Goal: Information Seeking & Learning: Learn about a topic

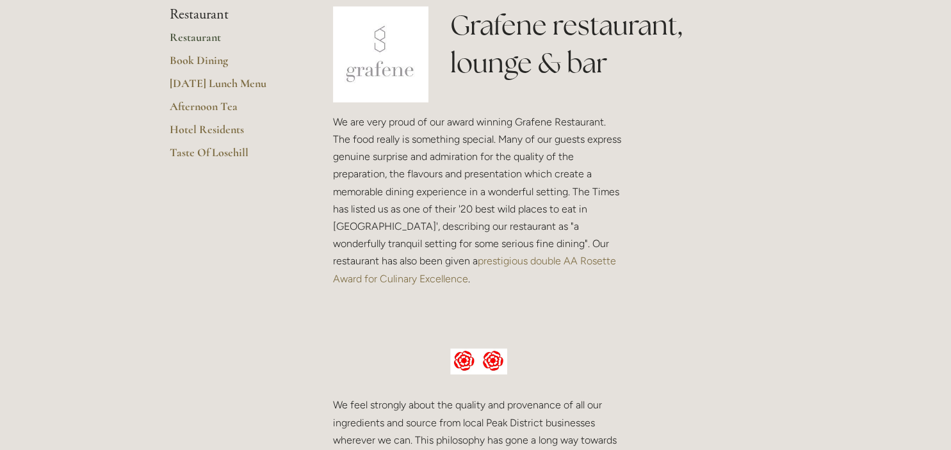
scroll to position [338, 0]
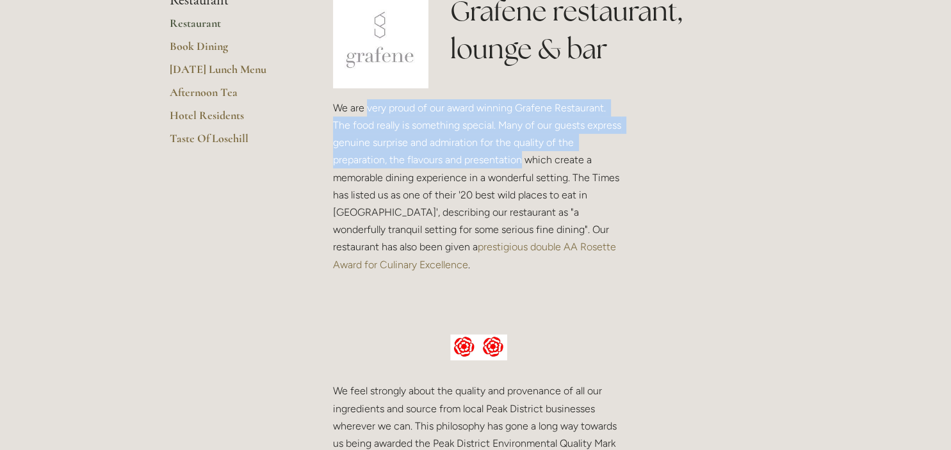
drag, startPoint x: 369, startPoint y: 105, endPoint x: 520, endPoint y: 159, distance: 160.4
click at [520, 159] on p "We are very proud of our award winning Grafene Restaurant. The food really is s…" at bounding box center [479, 186] width 292 height 174
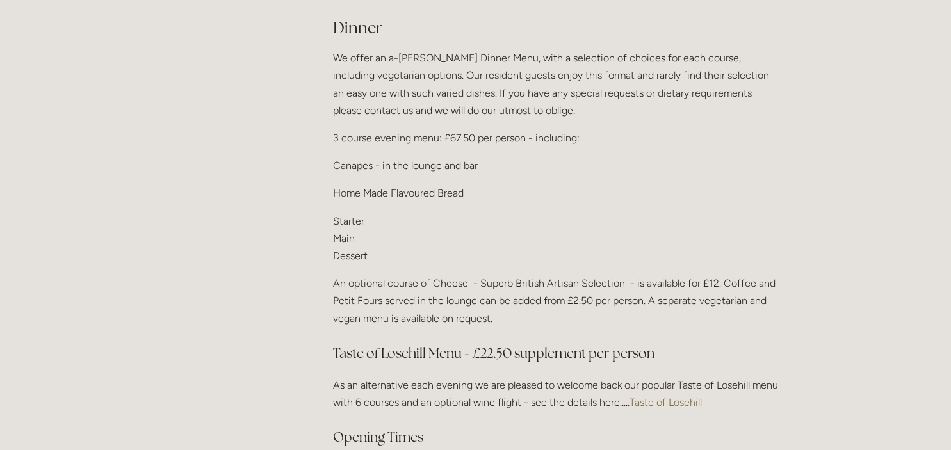
scroll to position [1487, 0]
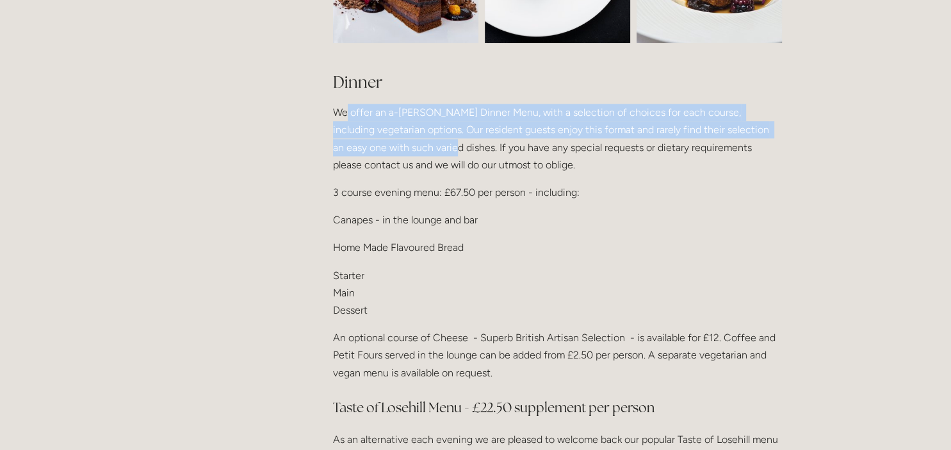
drag, startPoint x: 346, startPoint y: 101, endPoint x: 425, endPoint y: 150, distance: 92.4
click at [425, 150] on p "We offer an a-la-carte Dinner Menu, with a selection of choices for each course…" at bounding box center [557, 139] width 449 height 70
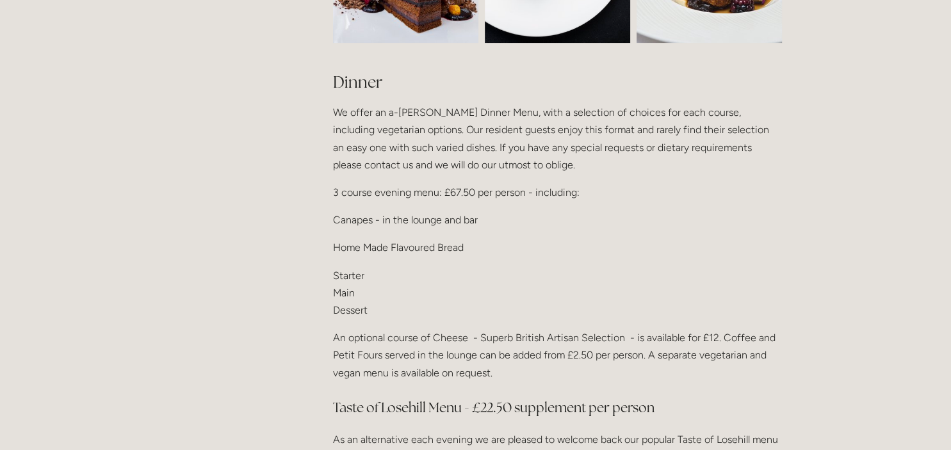
click at [425, 150] on p "We offer an a-la-carte Dinner Menu, with a selection of choices for each course…" at bounding box center [557, 139] width 449 height 70
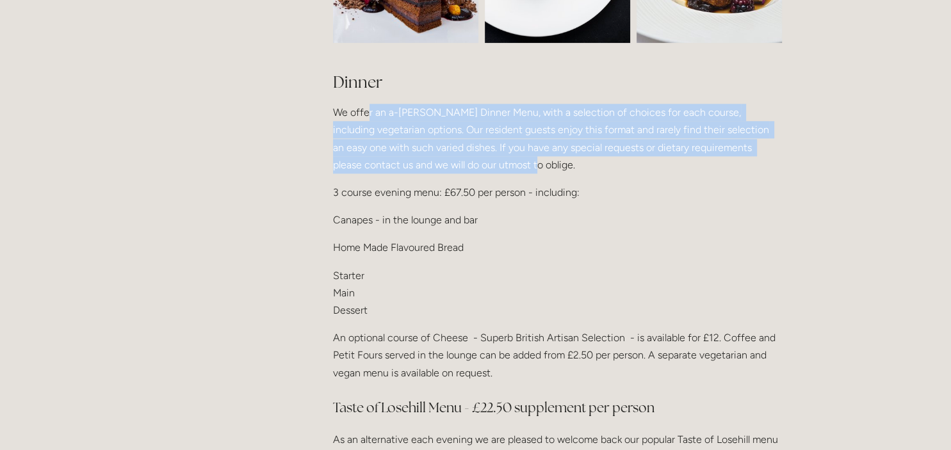
drag, startPoint x: 478, startPoint y: 163, endPoint x: 367, endPoint y: 101, distance: 127.0
click at [368, 104] on p "We offer an a-la-carte Dinner Menu, with a selection of choices for each course…" at bounding box center [557, 139] width 449 height 70
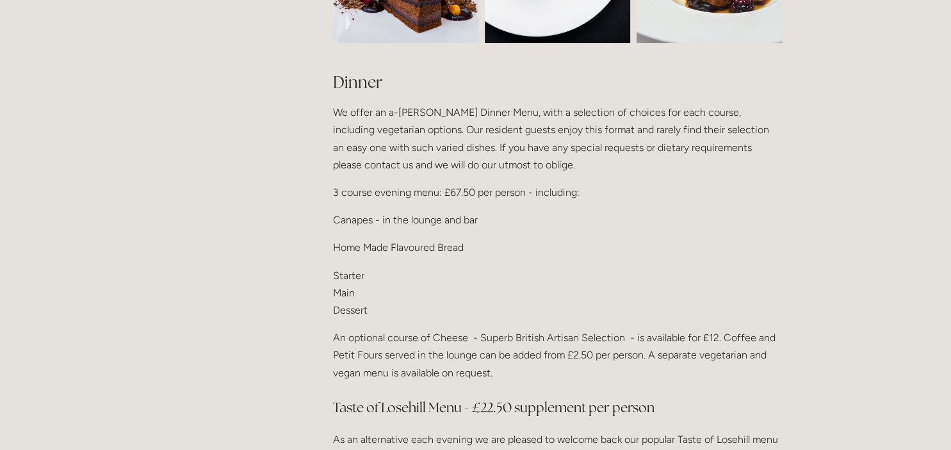
click at [367, 104] on p "We offer an a-la-carte Dinner Menu, with a selection of choices for each course…" at bounding box center [557, 139] width 449 height 70
drag, startPoint x: 346, startPoint y: 216, endPoint x: 475, endPoint y: 220, distance: 129.4
click at [475, 220] on p "Canapes - in the lounge and bar" at bounding box center [557, 219] width 449 height 17
drag, startPoint x: 352, startPoint y: 248, endPoint x: 439, endPoint y: 247, distance: 87.7
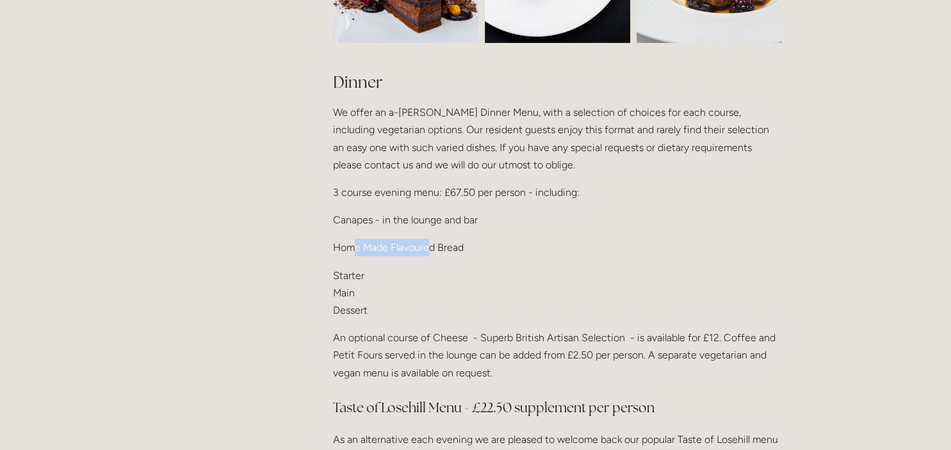
click at [439, 247] on p "Home Made Flavoured Bread" at bounding box center [557, 247] width 449 height 17
click at [339, 269] on p "Starter Main Dessert" at bounding box center [557, 293] width 449 height 53
click at [334, 292] on p "Starter Main Dessert" at bounding box center [557, 293] width 449 height 53
click at [347, 310] on p "Starter Main Dessert" at bounding box center [557, 293] width 449 height 53
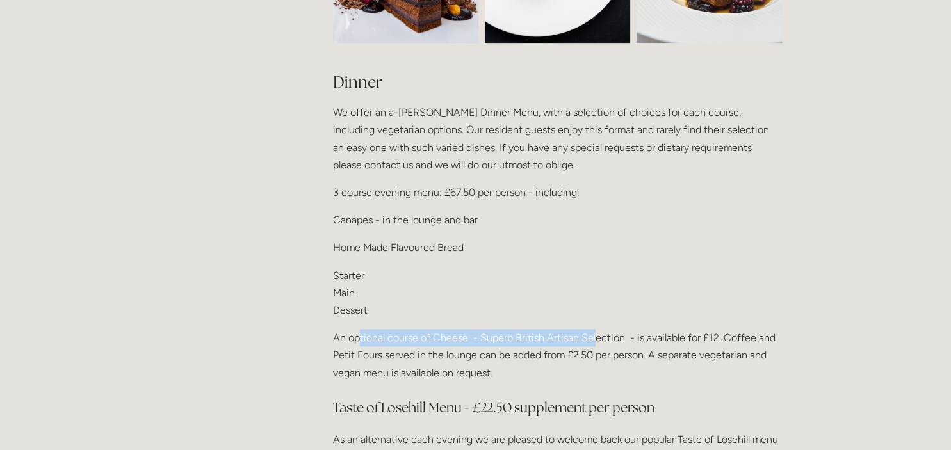
drag, startPoint x: 360, startPoint y: 338, endPoint x: 595, endPoint y: 339, distance: 235.6
click at [595, 339] on p "An optional course of Cheese - Superb British Artisan Selection - is available …" at bounding box center [557, 355] width 449 height 53
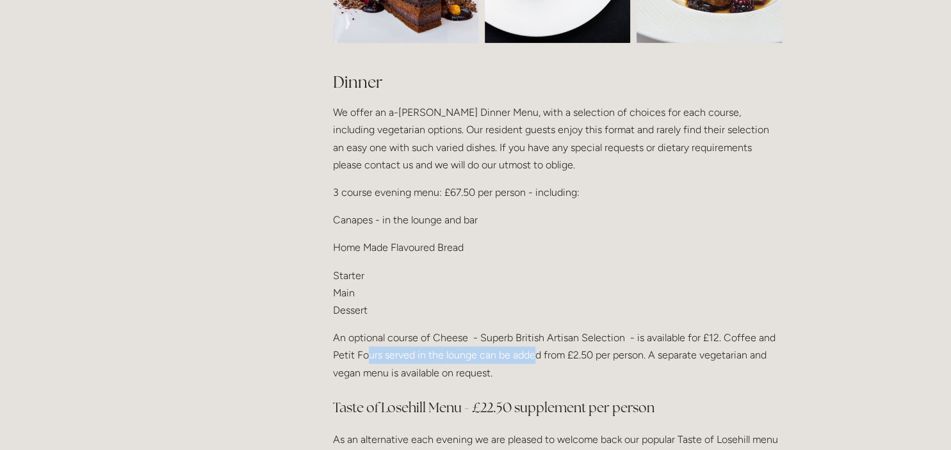
drag, startPoint x: 366, startPoint y: 353, endPoint x: 532, endPoint y: 352, distance: 165.9
click at [532, 352] on p "An optional course of Cheese - Superb British Artisan Selection - is available …" at bounding box center [557, 355] width 449 height 53
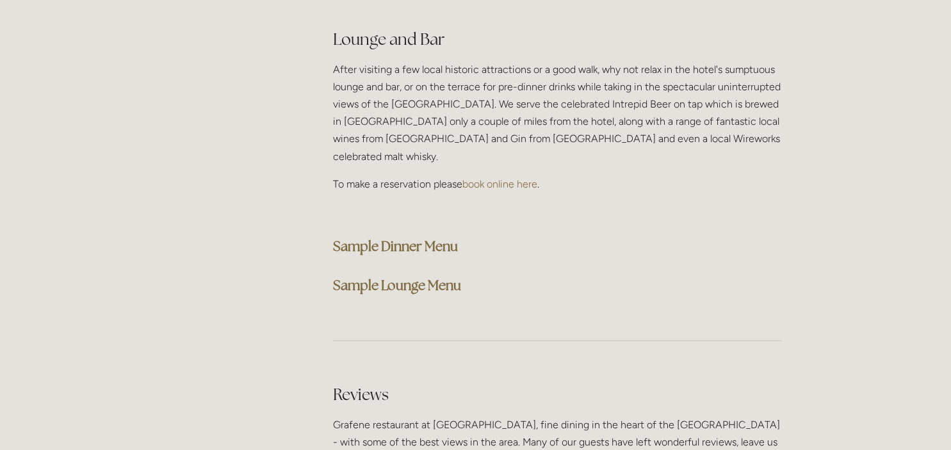
scroll to position [3178, 0]
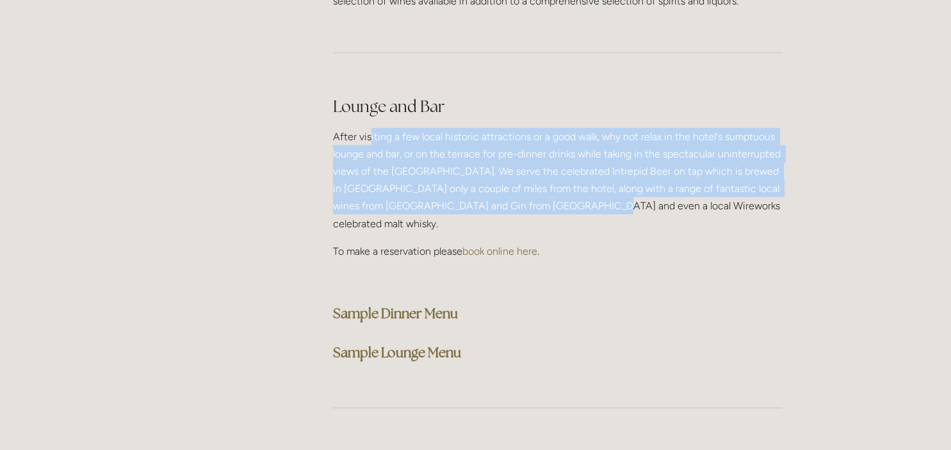
drag, startPoint x: 382, startPoint y: 104, endPoint x: 572, endPoint y: 163, distance: 199.7
click at [572, 163] on p "After visiting a few local historic attractions or a good walk, why not relax i…" at bounding box center [557, 180] width 449 height 104
